Goal: Task Accomplishment & Management: Manage account settings

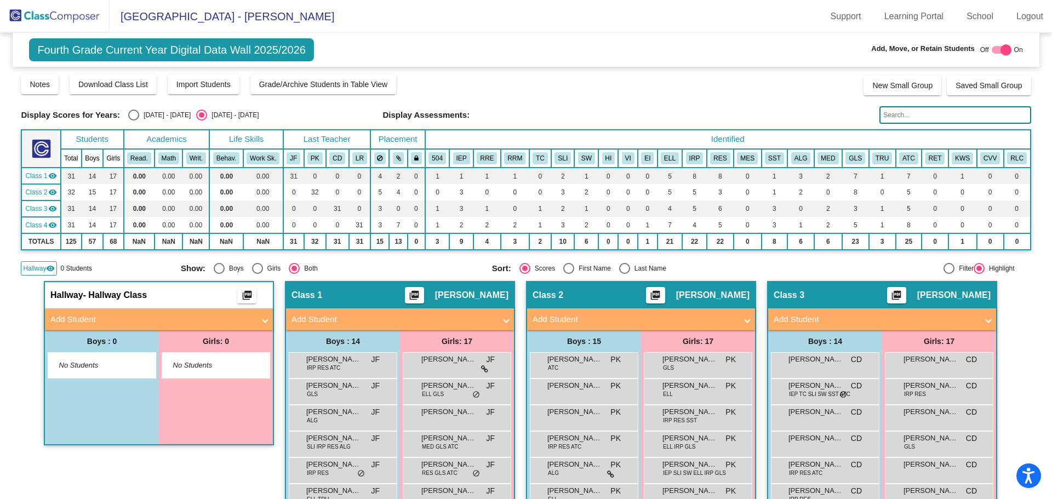
click at [58, 13] on img at bounding box center [55, 16] width 110 height 32
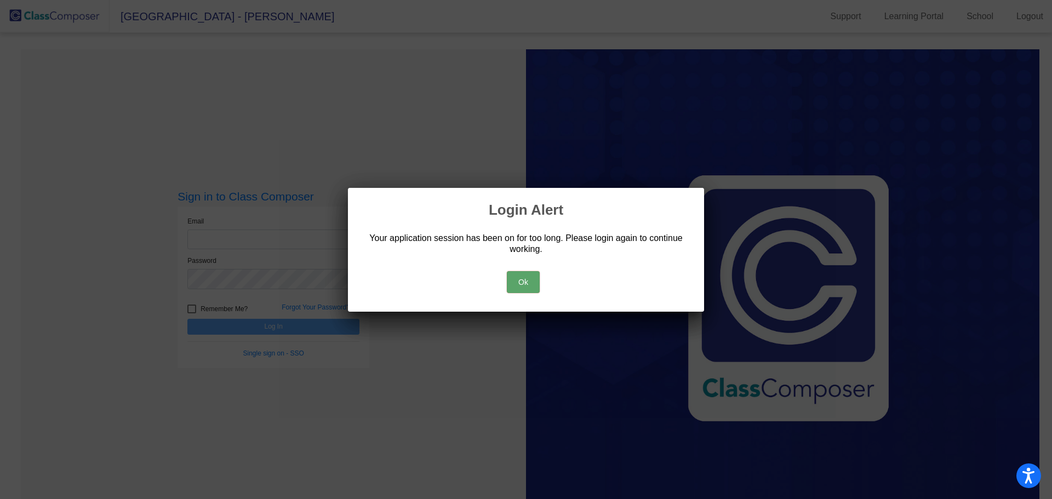
click at [523, 281] on button "Ok" at bounding box center [523, 282] width 33 height 22
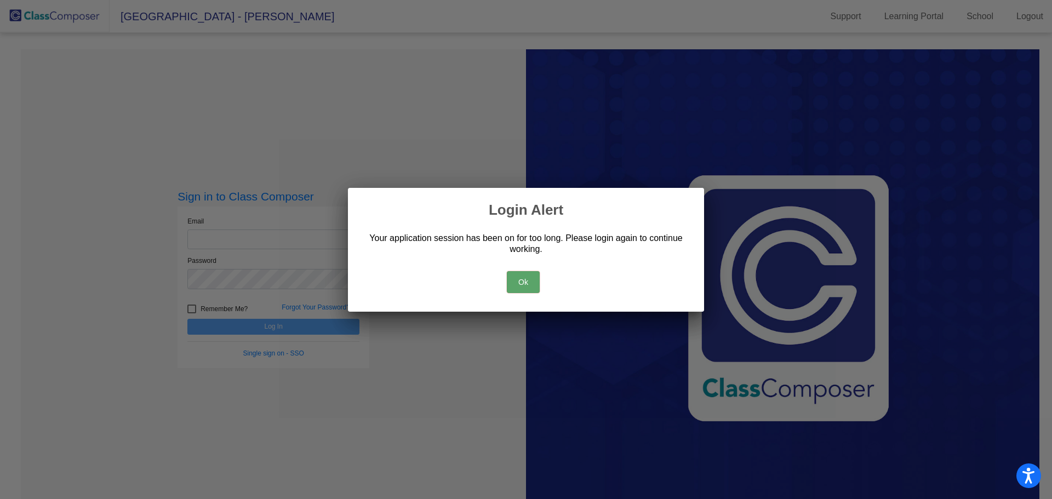
click at [515, 281] on button "Ok" at bounding box center [523, 282] width 33 height 22
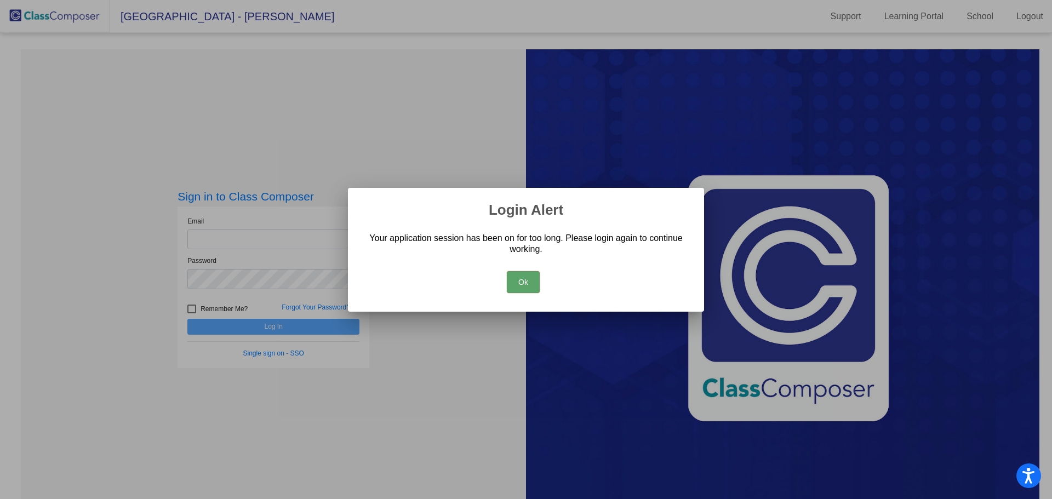
click at [515, 280] on button "Ok" at bounding box center [523, 282] width 33 height 22
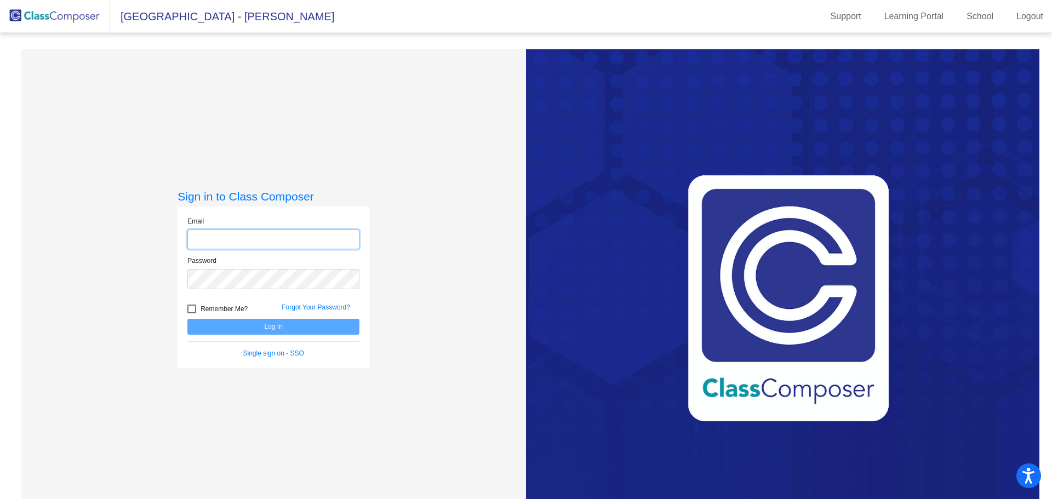
click at [228, 237] on input "email" at bounding box center [273, 240] width 172 height 20
type input "[EMAIL_ADDRESS][DOMAIN_NAME]"
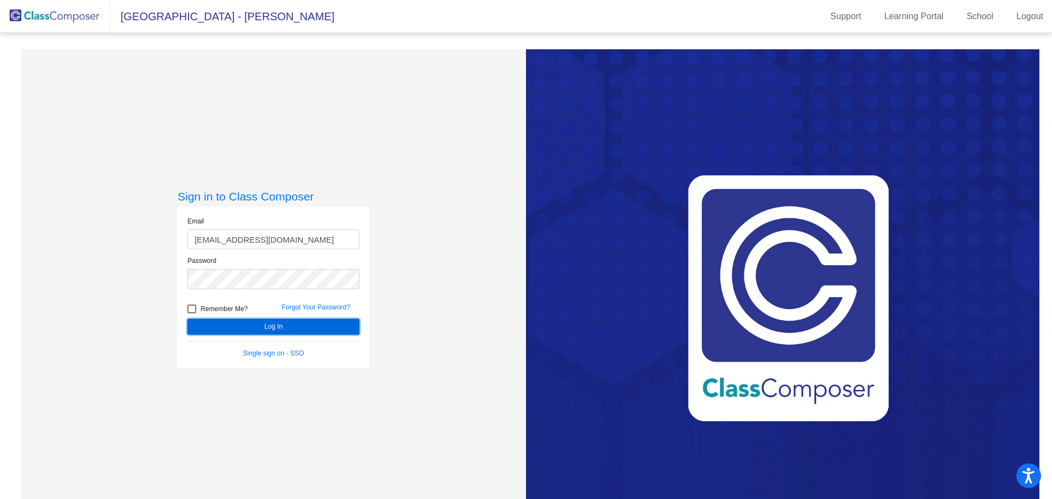
click at [261, 325] on button "Log In" at bounding box center [273, 327] width 172 height 16
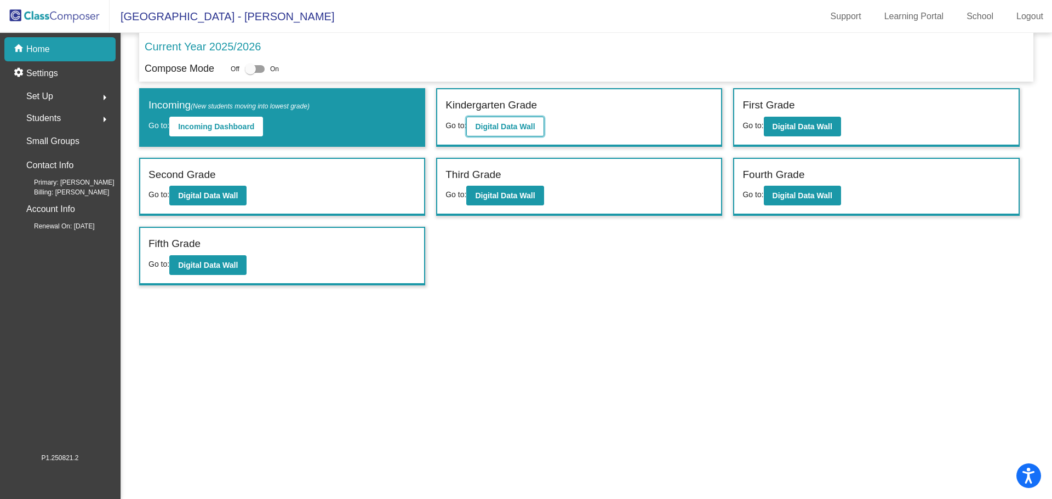
click at [521, 128] on b "Digital Data Wall" at bounding box center [505, 126] width 60 height 9
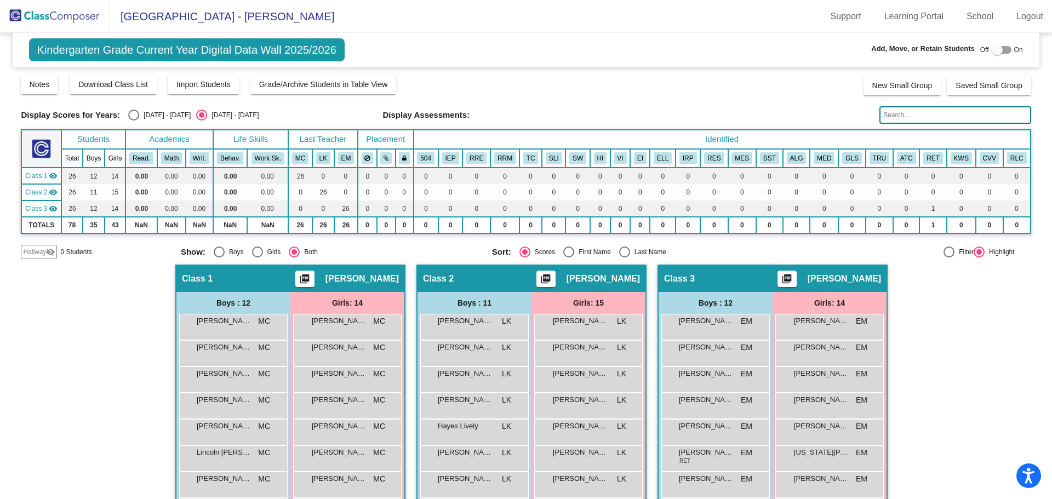
scroll to position [227, 0]
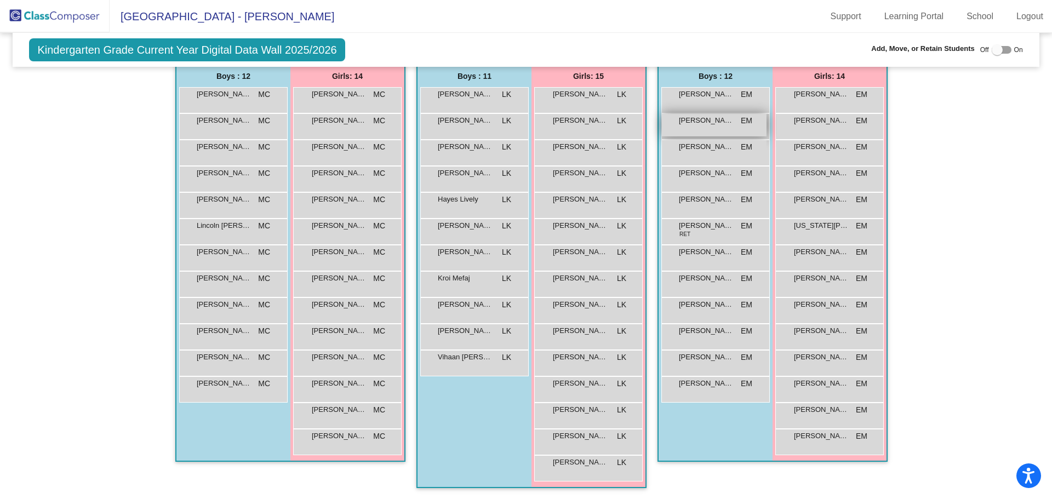
click at [721, 123] on span "[PERSON_NAME]" at bounding box center [706, 120] width 55 height 11
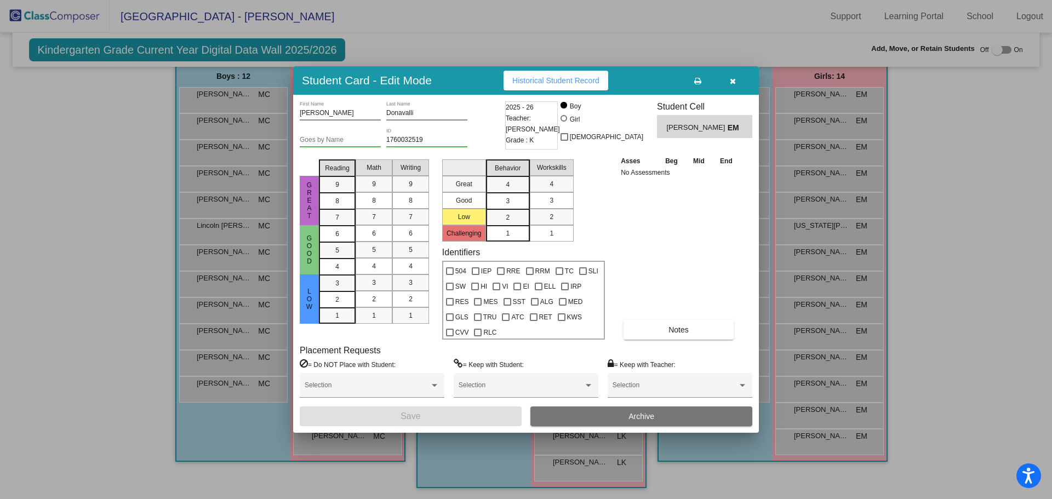
click at [659, 415] on button "Archive" at bounding box center [641, 417] width 222 height 20
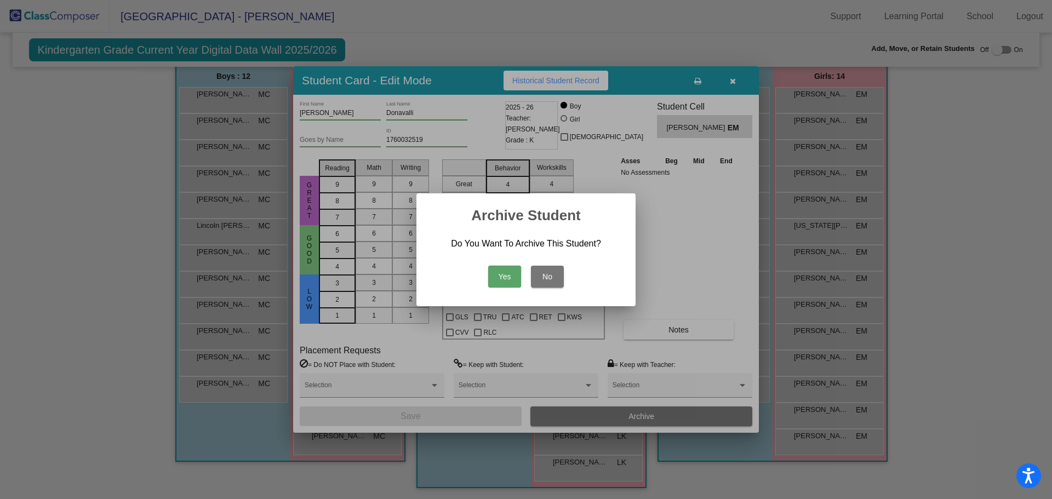
click at [496, 277] on button "Yes" at bounding box center [504, 277] width 33 height 22
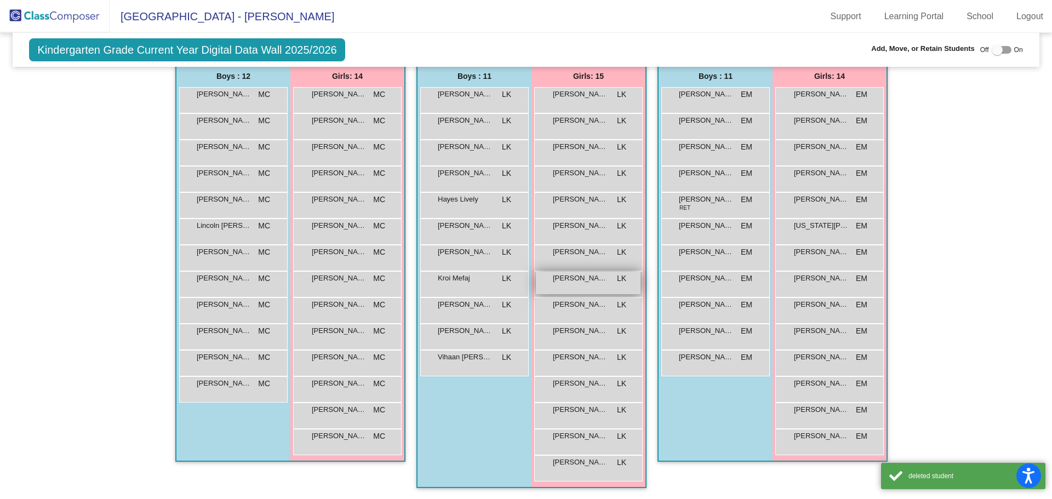
scroll to position [0, 0]
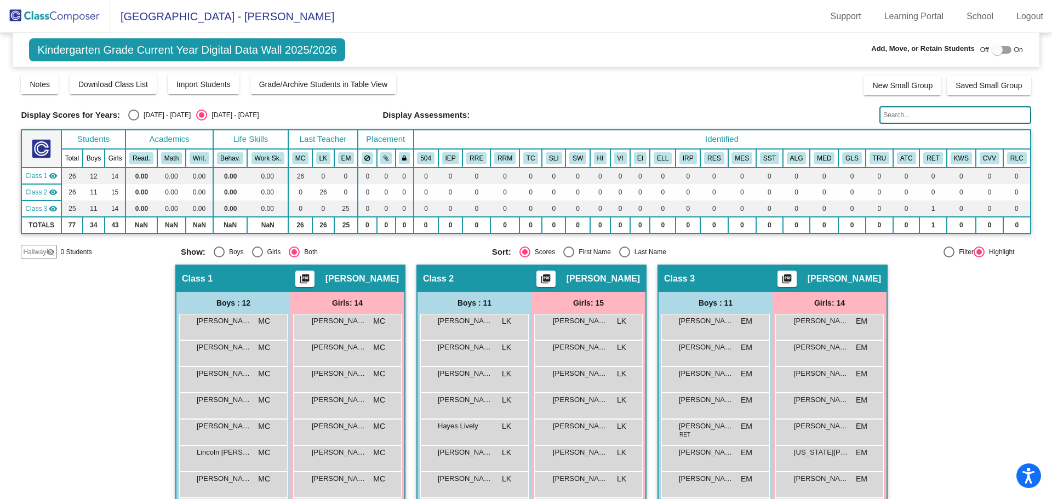
click at [68, 18] on img at bounding box center [55, 16] width 110 height 32
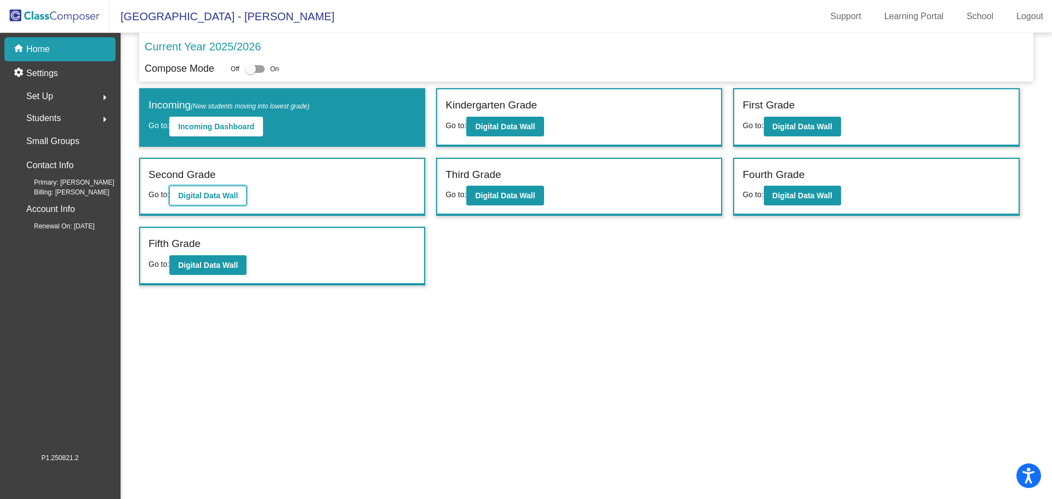
click at [224, 204] on button "Digital Data Wall" at bounding box center [207, 196] width 77 height 20
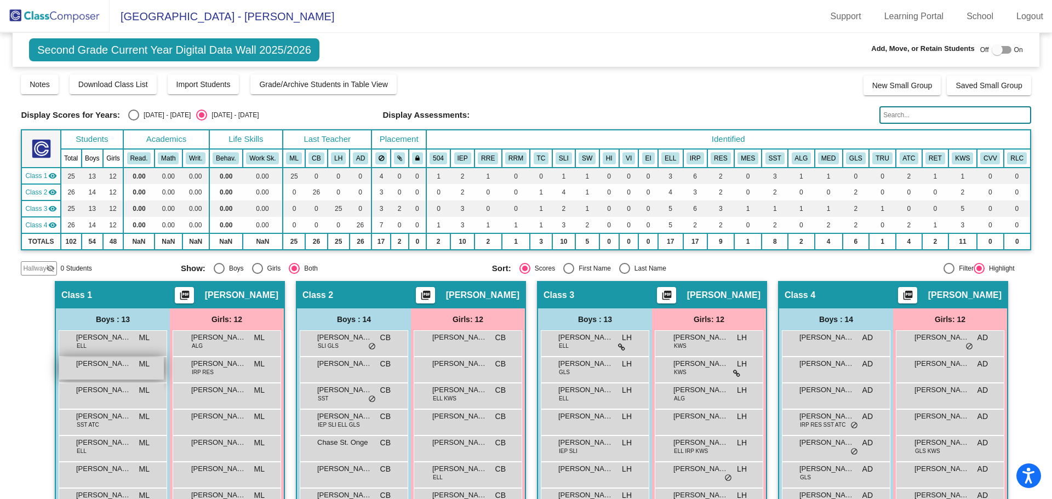
scroll to position [217, 0]
